Goal: Information Seeking & Learning: Learn about a topic

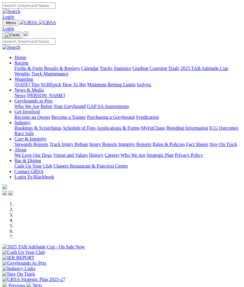
click at [28, 64] on link "Racing" at bounding box center [21, 62] width 14 height 5
click at [44, 71] on link "Results & Replays" at bounding box center [62, 68] width 36 height 5
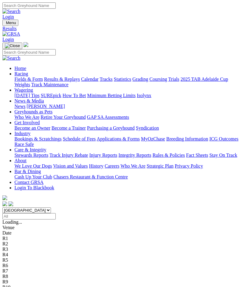
click at [5, 24] on img "Toggle navigation" at bounding box center [5, 24] width 0 height 0
click at [39, 152] on link "Care & Integrity" at bounding box center [30, 149] width 32 height 5
click at [42, 153] on link "Stewards Reports" at bounding box center [31, 155] width 34 height 5
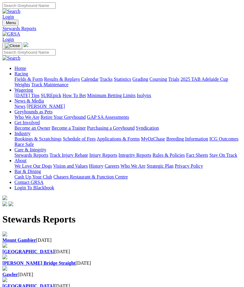
click at [55, 249] on b "[GEOGRAPHIC_DATA]" at bounding box center [28, 251] width 52 height 5
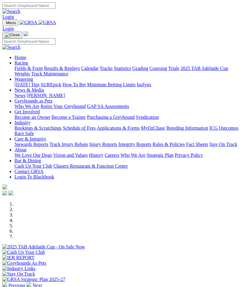
click at [5, 24] on img "Toggle navigation" at bounding box center [5, 24] width 0 height 0
click at [36, 90] on link "News & Media" at bounding box center [29, 89] width 30 height 5
click at [44, 92] on img at bounding box center [44, 92] width 0 height 0
click at [37, 91] on link "News & Media" at bounding box center [29, 89] width 30 height 5
click at [44, 98] on link "[PERSON_NAME]" at bounding box center [46, 95] width 38 height 5
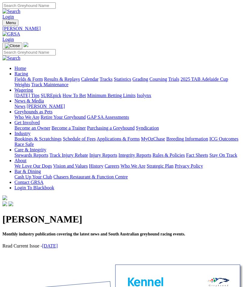
click at [52, 243] on link "[DATE]" at bounding box center [50, 245] width 16 height 5
